Goal: Information Seeking & Learning: Learn about a topic

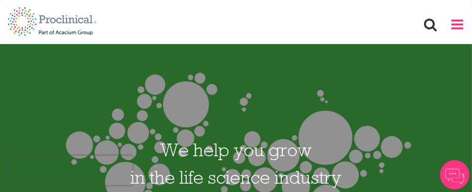
click at [457, 22] on span at bounding box center [457, 24] width 15 height 15
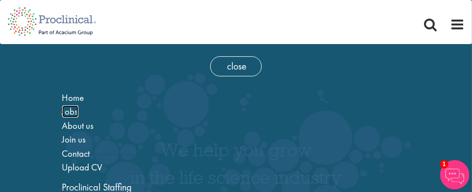
click at [72, 112] on span "Jobs" at bounding box center [70, 111] width 16 height 12
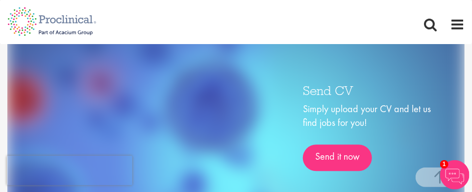
scroll to position [1414, 0]
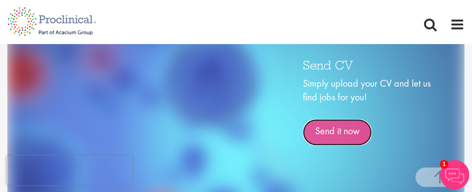
click at [349, 129] on link "Send it now" at bounding box center [337, 132] width 69 height 26
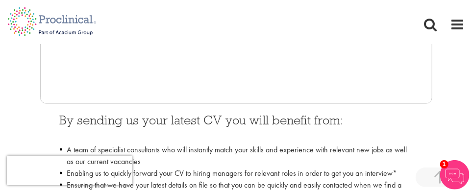
scroll to position [396, 0]
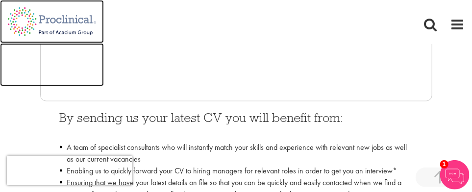
click at [90, 60] on img at bounding box center [52, 64] width 104 height 43
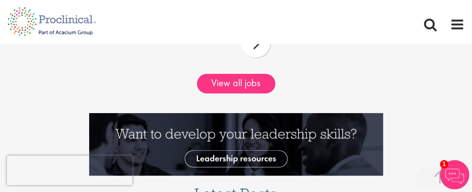
scroll to position [1460, 0]
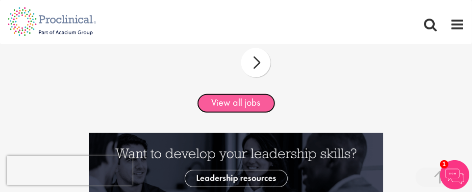
click at [268, 102] on link "View all jobs" at bounding box center [236, 104] width 78 height 20
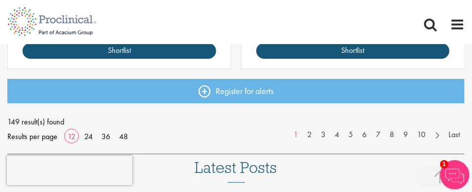
scroll to position [1414, 0]
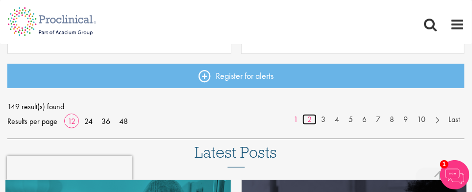
click at [308, 119] on link "2" at bounding box center [310, 119] width 14 height 11
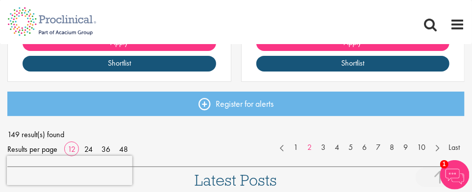
scroll to position [1392, 0]
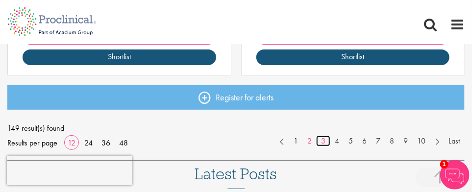
click at [325, 142] on link "3" at bounding box center [323, 141] width 14 height 11
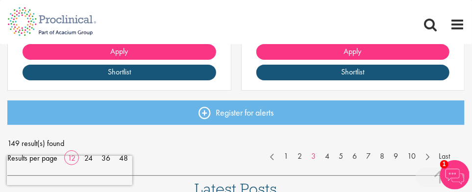
scroll to position [1386, 0]
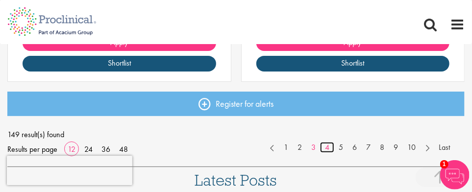
click at [328, 146] on link "4" at bounding box center [327, 147] width 14 height 11
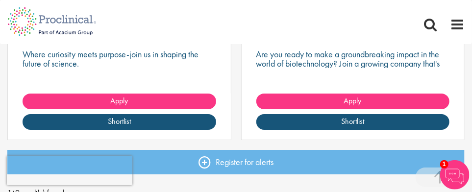
scroll to position [1383, 0]
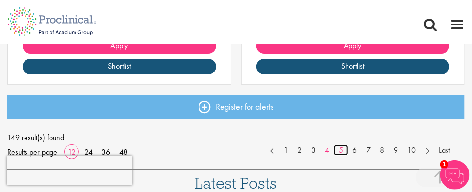
click at [340, 153] on link "5" at bounding box center [341, 150] width 14 height 11
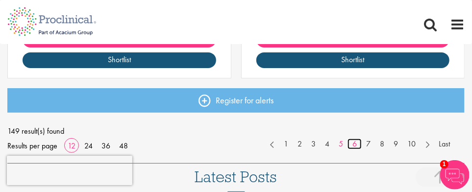
click at [356, 144] on link "6" at bounding box center [355, 144] width 14 height 11
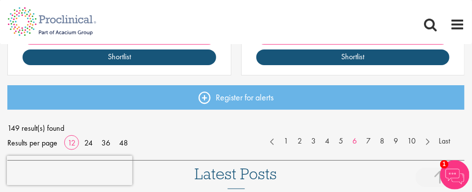
scroll to position [1411, 0]
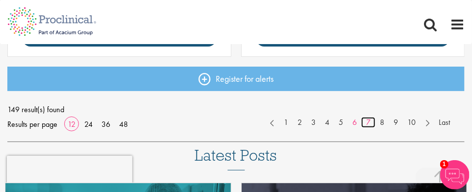
click at [369, 125] on link "7" at bounding box center [368, 122] width 14 height 11
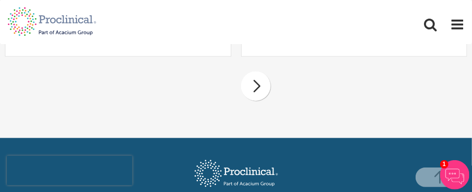
scroll to position [1710, 0]
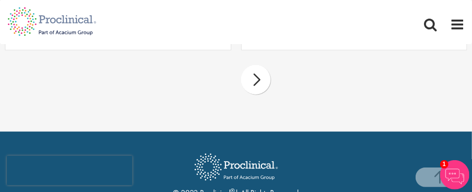
click at [262, 81] on div "next" at bounding box center [255, 79] width 29 height 29
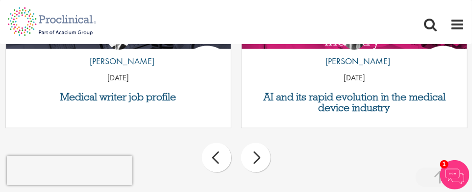
scroll to position [1663, 0]
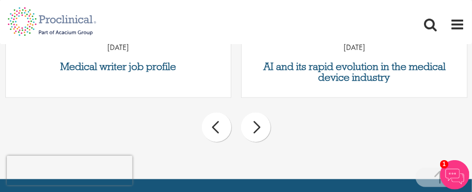
click at [257, 126] on div "next" at bounding box center [255, 127] width 29 height 29
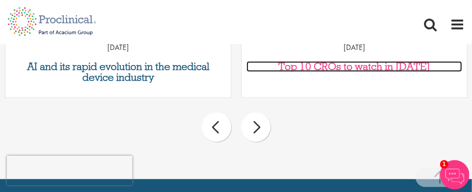
click at [339, 65] on h3 "Top 10 CROs to watch in [DATE]" at bounding box center [355, 66] width 216 height 11
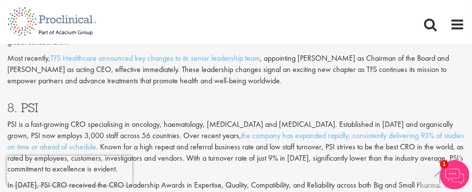
scroll to position [492, 0]
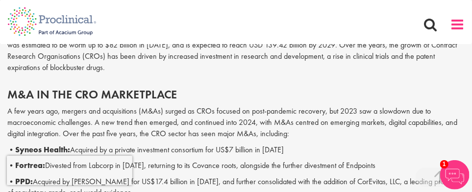
click at [455, 24] on span at bounding box center [457, 24] width 15 height 15
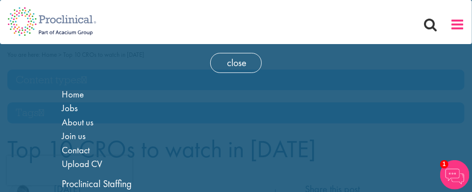
scroll to position [0, 0]
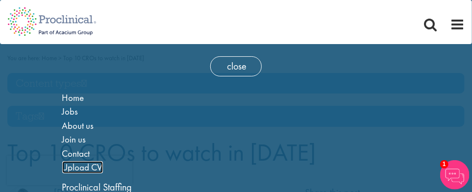
click at [92, 164] on span "Upload CV" at bounding box center [82, 167] width 41 height 12
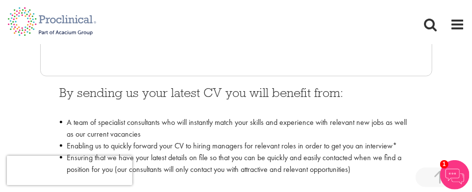
scroll to position [428, 0]
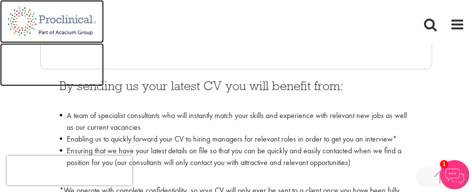
click at [85, 52] on img at bounding box center [52, 64] width 104 height 43
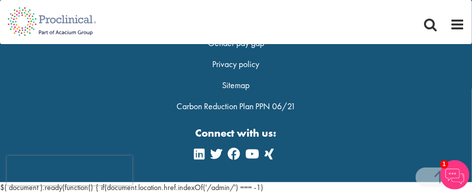
scroll to position [1205, 0]
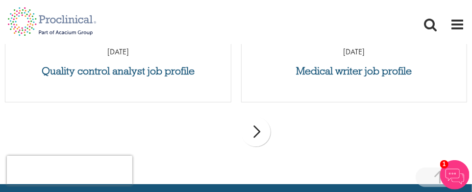
click at [245, 132] on div "next" at bounding box center [255, 131] width 29 height 29
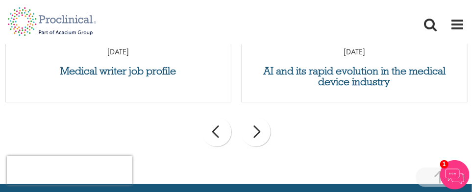
click at [245, 132] on div "next" at bounding box center [255, 131] width 29 height 29
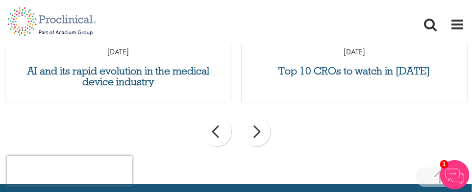
click at [245, 132] on div "next" at bounding box center [255, 131] width 29 height 29
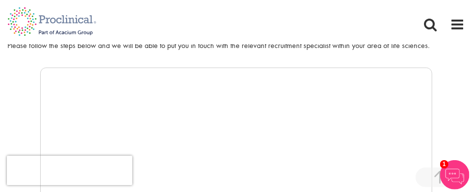
scroll to position [0, 0]
